Goal: Task Accomplishment & Management: Manage account settings

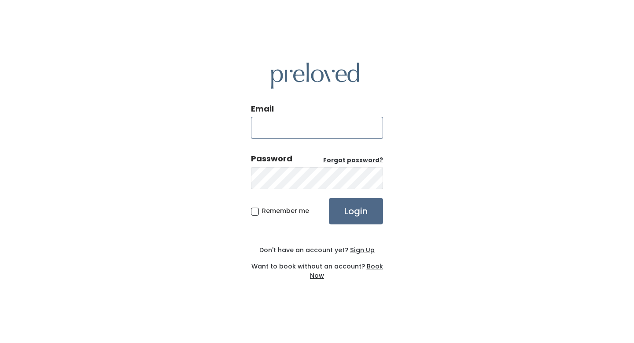
type input "[EMAIL_ADDRESS][PERSON_NAME][DOMAIN_NAME]"
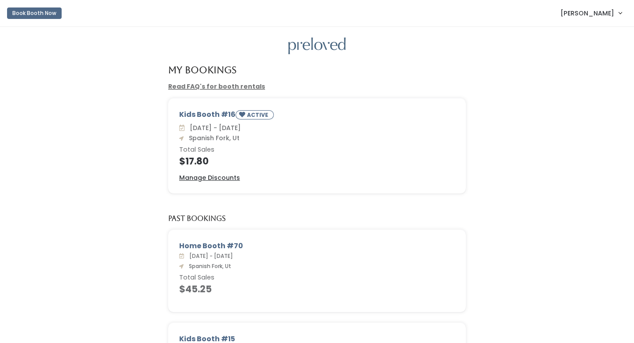
click at [598, 13] on span "Aubriana Larsen" at bounding box center [588, 13] width 54 height 10
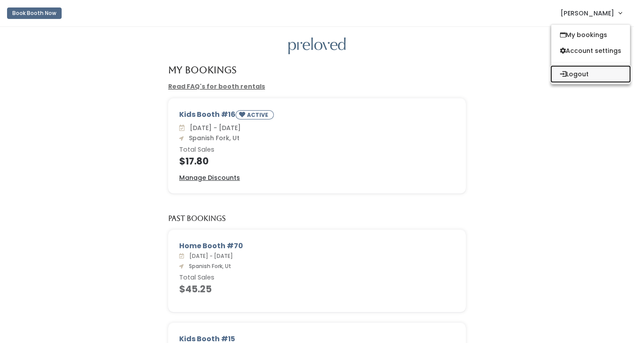
click at [568, 78] on button "Logout" at bounding box center [590, 74] width 79 height 16
